Goal: Answer question/provide support

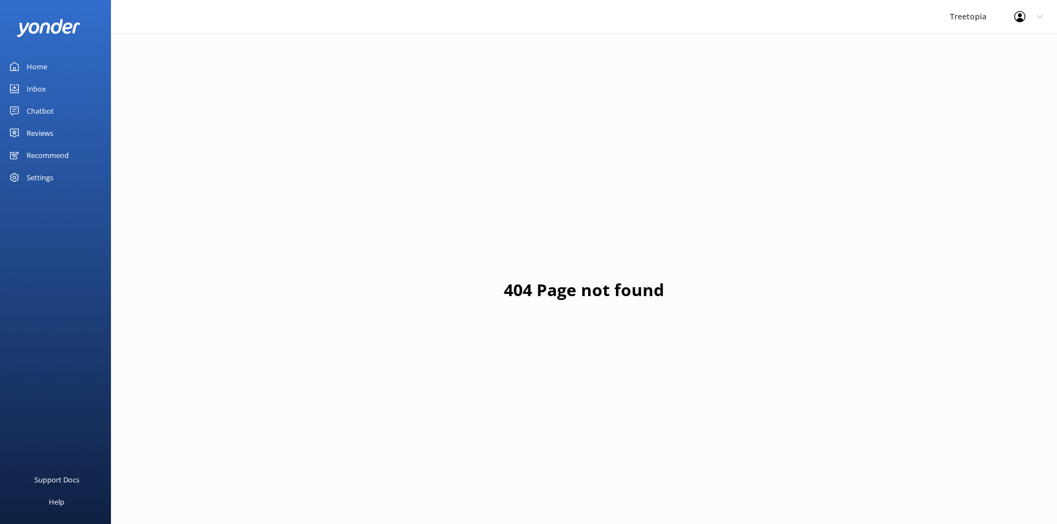
click at [38, 90] on div "Inbox" at bounding box center [36, 89] width 19 height 22
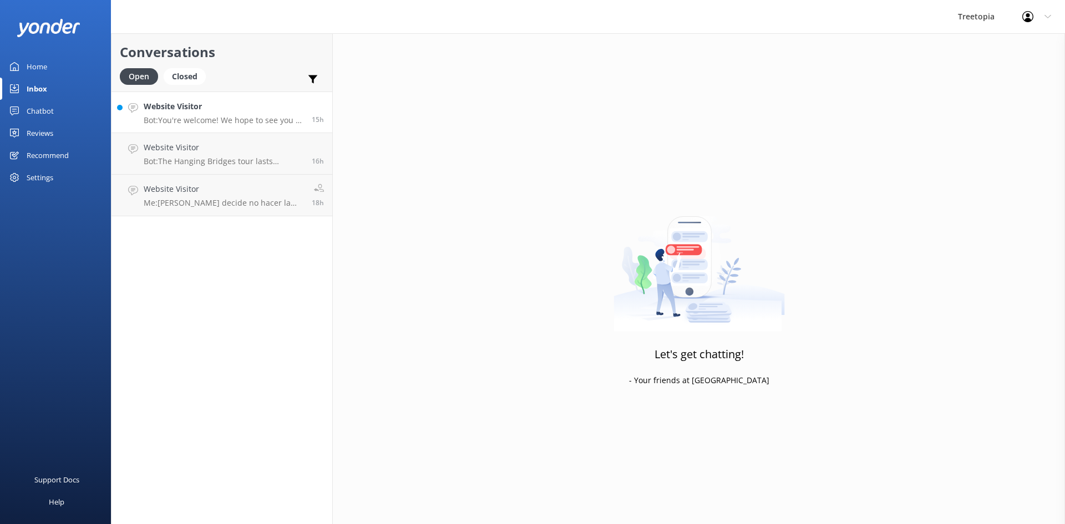
click at [171, 118] on p "Bot: You're welcome! We hope to see you at [GEOGRAPHIC_DATA] soon!" at bounding box center [224, 120] width 160 height 10
